Goal: Entertainment & Leisure: Consume media (video, audio)

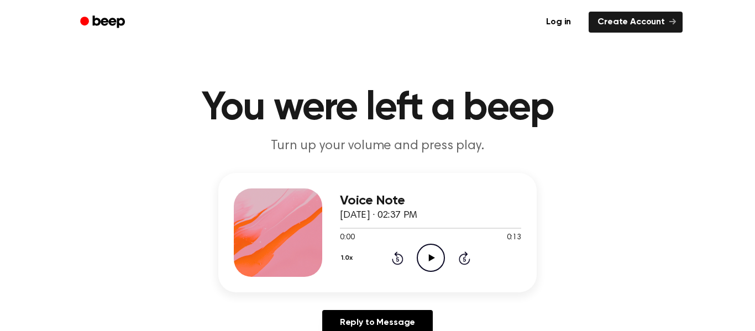
click at [432, 250] on icon "Play Audio" at bounding box center [431, 258] width 28 height 28
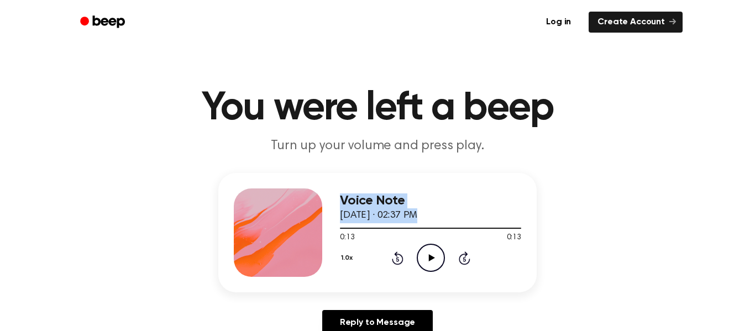
drag, startPoint x: 513, startPoint y: 228, endPoint x: 208, endPoint y: 189, distance: 307.1
click at [208, 189] on div "Voice Note September 29, 2025 · 02:37 PM 0:13 0:13 Your browser does not suppor…" at bounding box center [377, 258] width 729 height 171
click at [341, 229] on div at bounding box center [430, 227] width 181 height 9
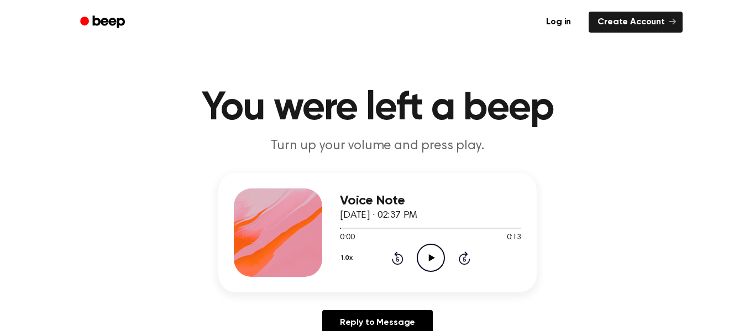
click at [427, 262] on icon "Play Audio" at bounding box center [431, 258] width 28 height 28
drag, startPoint x: 349, startPoint y: 201, endPoint x: 511, endPoint y: 219, distance: 162.4
click at [511, 219] on div "Voice Note September 29, 2025 · 02:37 PM" at bounding box center [430, 209] width 181 height 30
click at [293, 184] on div "Voice Note September 29, 2025 · 02:37 PM 0:04 0:13 Your browser does not suppor…" at bounding box center [377, 232] width 318 height 119
drag, startPoint x: 338, startPoint y: 197, endPoint x: 493, endPoint y: 210, distance: 155.8
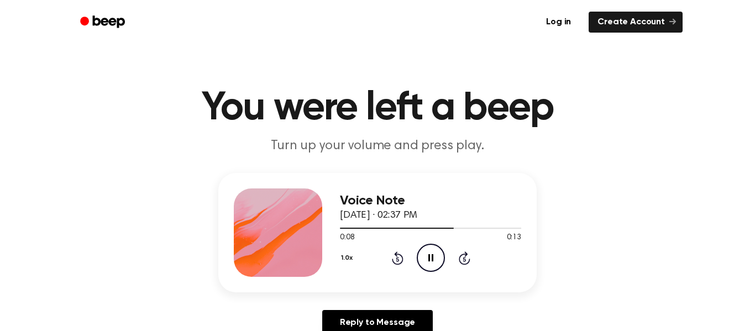
click at [493, 210] on div "Voice Note September 29, 2025 · 02:37 PM 0:08 0:13 Your browser does not suppor…" at bounding box center [377, 232] width 318 height 119
click at [631, 18] on link "Create Account" at bounding box center [636, 22] width 94 height 21
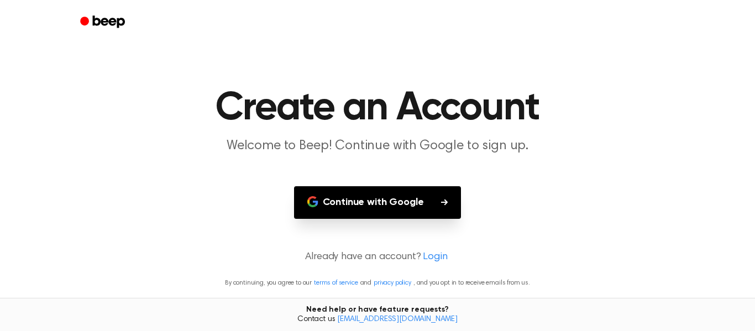
click at [118, 17] on icon "Beep" at bounding box center [103, 22] width 47 height 16
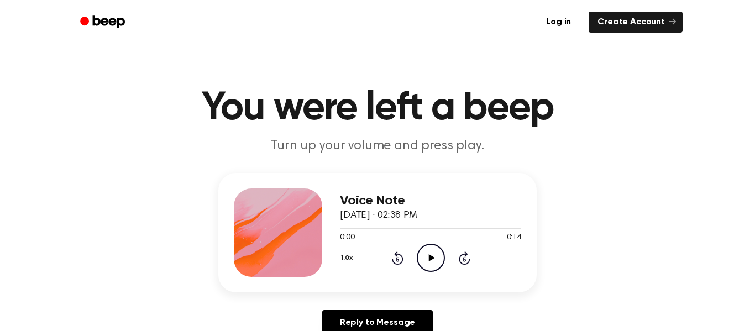
click at [428, 252] on icon "Play Audio" at bounding box center [431, 258] width 28 height 28
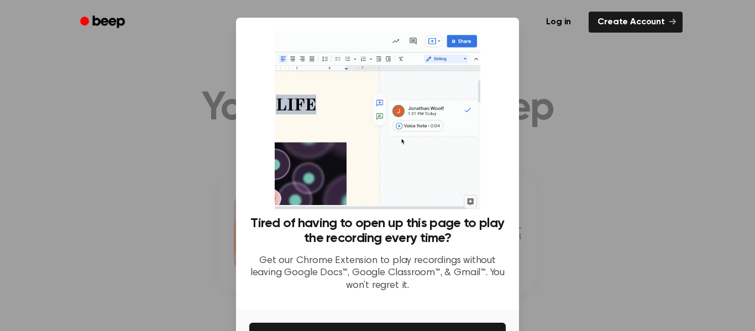
click at [750, 168] on div at bounding box center [377, 165] width 755 height 331
click at [637, 96] on div at bounding box center [377, 165] width 755 height 331
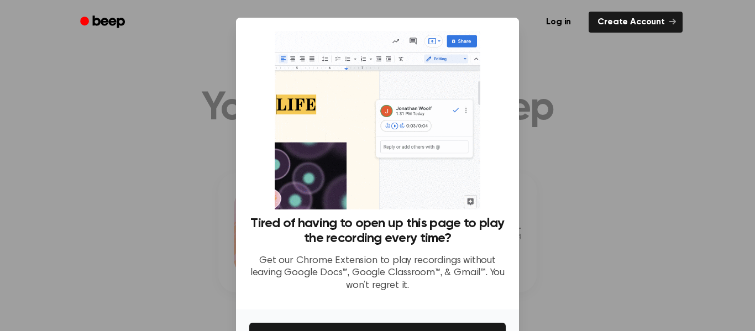
click at [117, 106] on div at bounding box center [377, 165] width 755 height 331
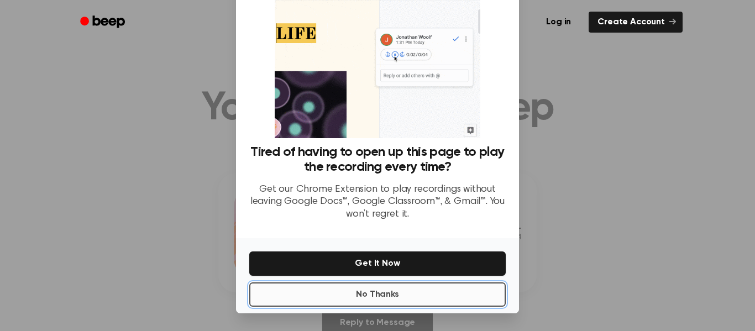
click at [357, 297] on button "No Thanks" at bounding box center [377, 295] width 257 height 24
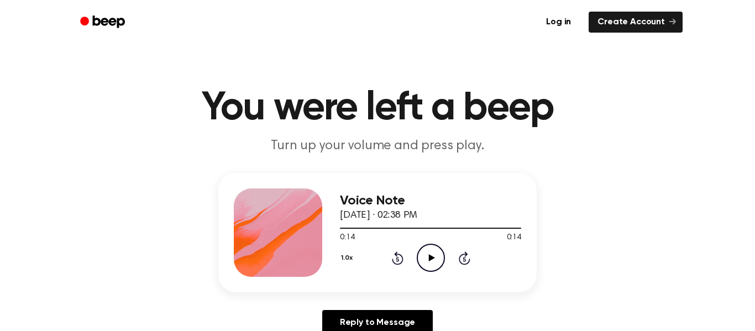
click at [428, 263] on icon "Play Audio" at bounding box center [431, 258] width 28 height 28
click at [436, 266] on icon "Play Audio" at bounding box center [431, 258] width 28 height 28
click at [427, 265] on icon "Play Audio" at bounding box center [431, 258] width 28 height 28
click at [427, 254] on icon "Play Audio" at bounding box center [431, 258] width 28 height 28
click at [431, 268] on icon "Play Audio" at bounding box center [431, 258] width 28 height 28
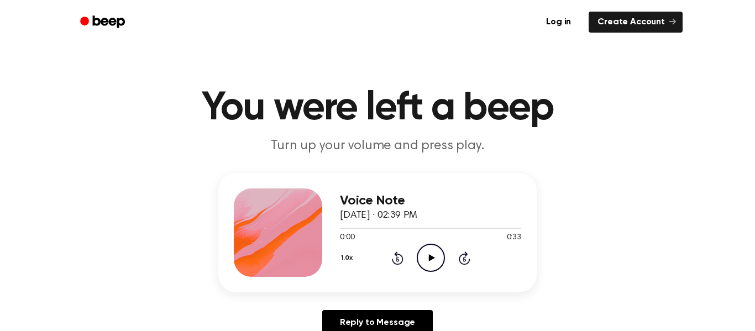
click at [427, 254] on icon "Play Audio" at bounding box center [431, 258] width 28 height 28
click at [434, 259] on icon "Play Audio" at bounding box center [431, 258] width 28 height 28
click at [431, 262] on icon "Play Audio" at bounding box center [431, 258] width 28 height 28
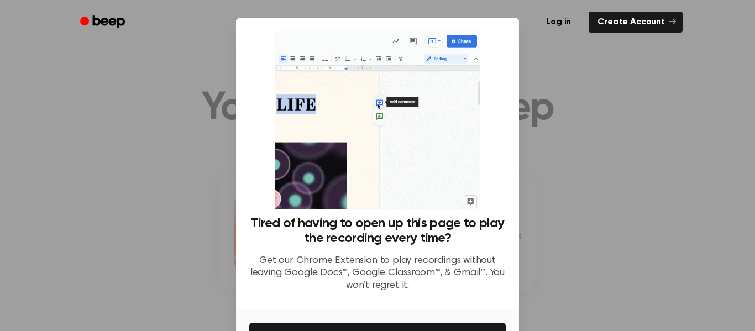
click at [570, 175] on div at bounding box center [377, 165] width 755 height 331
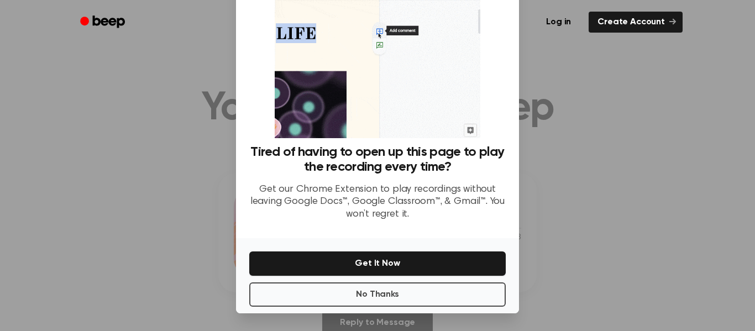
scroll to position [71, 0]
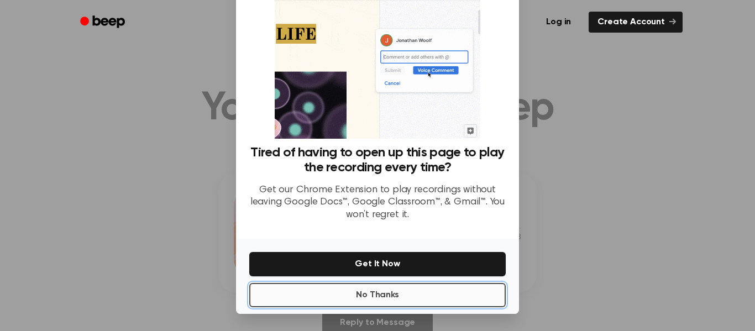
click at [424, 295] on button "No Thanks" at bounding box center [377, 295] width 257 height 24
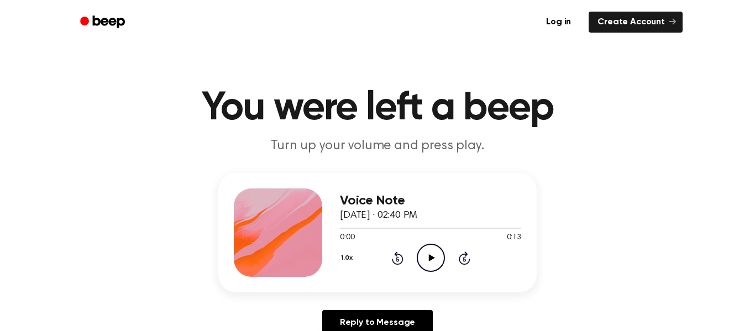
click at [427, 251] on icon "Play Audio" at bounding box center [431, 258] width 28 height 28
click at [427, 259] on icon "Play Audio" at bounding box center [431, 258] width 28 height 28
click at [422, 258] on icon "Play Audio" at bounding box center [431, 258] width 28 height 28
click at [434, 260] on icon "Play Audio" at bounding box center [431, 258] width 28 height 28
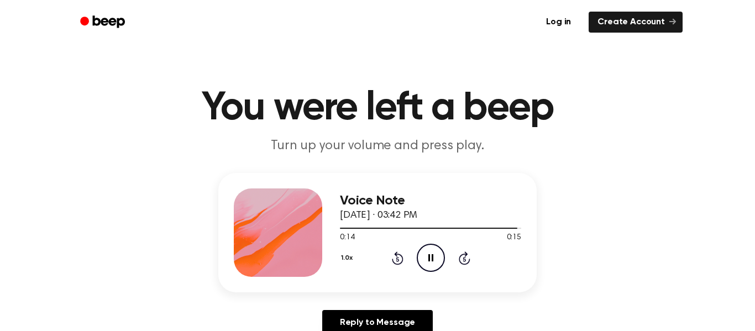
click at [434, 260] on icon "Pause Audio" at bounding box center [431, 258] width 28 height 28
click at [434, 260] on icon "Play Audio" at bounding box center [431, 258] width 28 height 28
click at [434, 260] on icon "Pause Audio" at bounding box center [431, 258] width 28 height 28
click at [434, 260] on icon "Play Audio" at bounding box center [431, 258] width 28 height 28
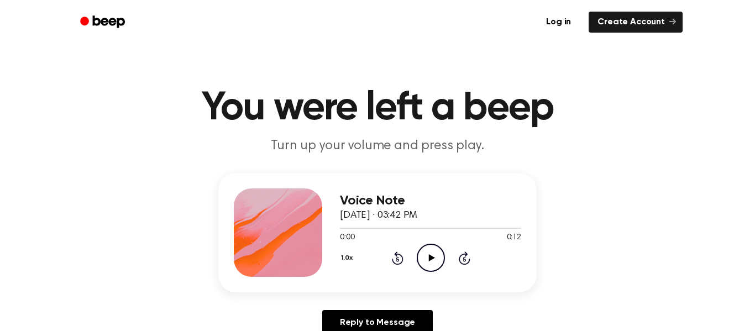
click at [428, 253] on icon "Play Audio" at bounding box center [431, 258] width 28 height 28
click at [431, 258] on icon "Pause Audio" at bounding box center [431, 258] width 28 height 28
click at [431, 258] on icon at bounding box center [431, 257] width 6 height 7
click at [431, 259] on icon at bounding box center [431, 257] width 6 height 7
click at [434, 262] on icon "Play Audio" at bounding box center [431, 258] width 28 height 28
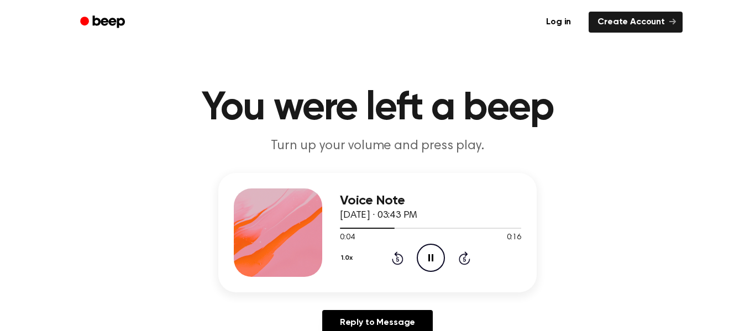
click at [434, 258] on icon "Pause Audio" at bounding box center [431, 258] width 28 height 28
drag, startPoint x: 395, startPoint y: 229, endPoint x: 349, endPoint y: 229, distance: 45.9
click at [349, 229] on div at bounding box center [430, 227] width 181 height 9
click at [342, 229] on span at bounding box center [345, 228] width 9 height 9
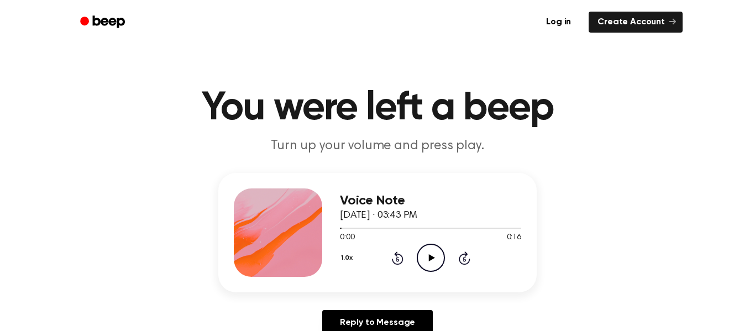
click at [427, 253] on icon "Play Audio" at bounding box center [431, 258] width 28 height 28
click at [427, 253] on icon "Pause Audio" at bounding box center [431, 258] width 28 height 28
click at [427, 253] on icon "Play Audio" at bounding box center [431, 258] width 28 height 28
